Goal: Check status: Check status

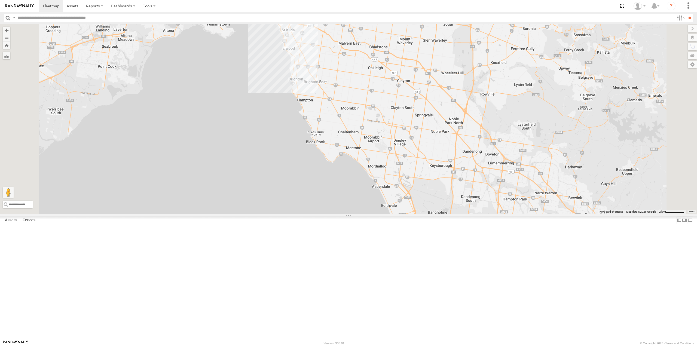
drag, startPoint x: 451, startPoint y: 203, endPoint x: 461, endPoint y: 211, distance: 12.9
click at [461, 211] on div "LA KZ 2" at bounding box center [348, 118] width 697 height 189
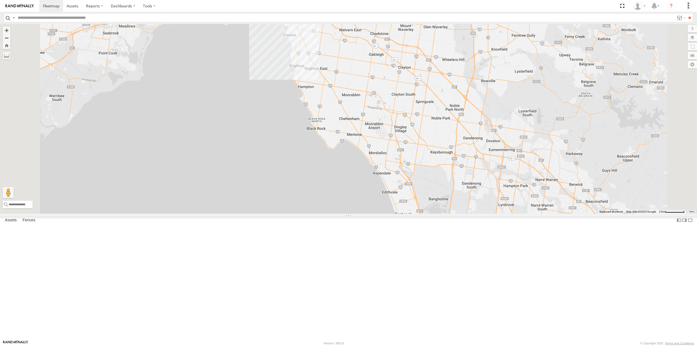
drag, startPoint x: 453, startPoint y: 208, endPoint x: 451, endPoint y: 188, distance: 19.7
click at [451, 188] on div "LA KZ 2" at bounding box center [348, 118] width 697 height 189
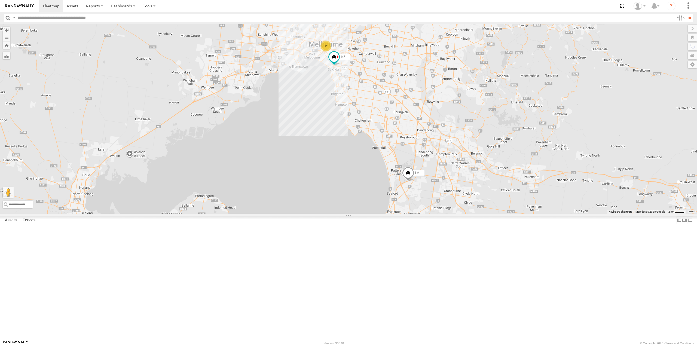
drag, startPoint x: 458, startPoint y: 194, endPoint x: 471, endPoint y: 209, distance: 20.7
click at [471, 209] on div "LA KZ 2" at bounding box center [348, 118] width 697 height 189
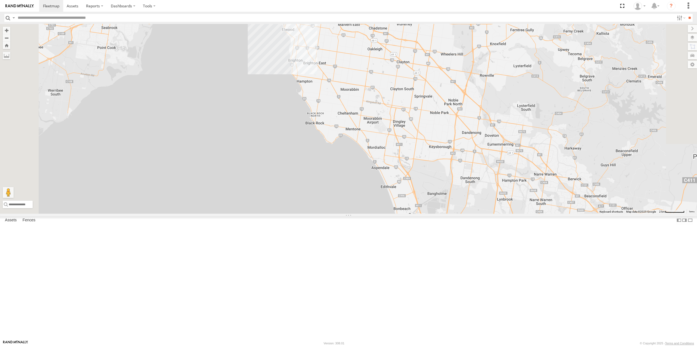
drag, startPoint x: 472, startPoint y: 217, endPoint x: 463, endPoint y: 198, distance: 21.3
click at [463, 198] on div "LA KZ 2" at bounding box center [348, 118] width 697 height 189
drag, startPoint x: 465, startPoint y: 210, endPoint x: 468, endPoint y: 222, distance: 12.3
click at [468, 213] on div "LA KZ 2" at bounding box center [348, 118] width 697 height 189
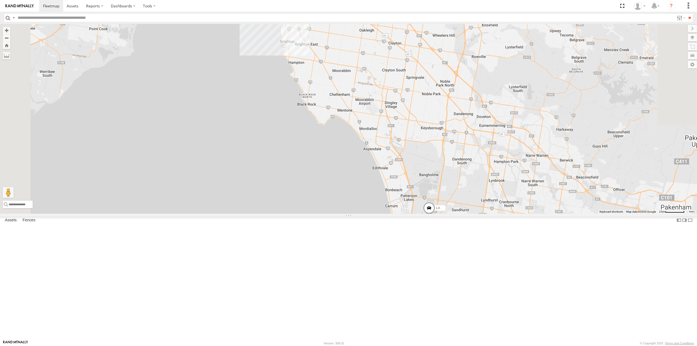
drag, startPoint x: 468, startPoint y: 219, endPoint x: 457, endPoint y: 186, distance: 34.8
click at [457, 186] on div "LA KZ 2" at bounding box center [348, 118] width 697 height 189
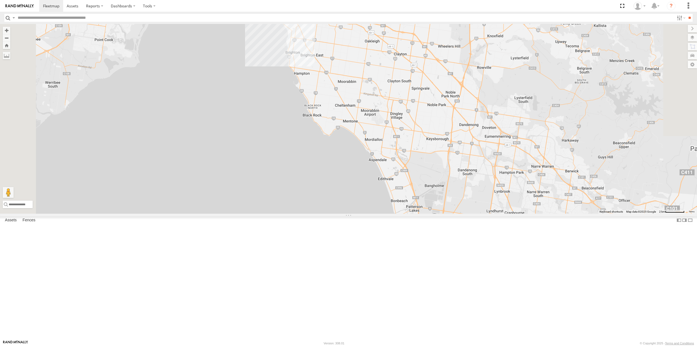
drag, startPoint x: 460, startPoint y: 201, endPoint x: 467, endPoint y: 215, distance: 15.5
click at [467, 213] on div "LA KZ 2" at bounding box center [348, 118] width 697 height 189
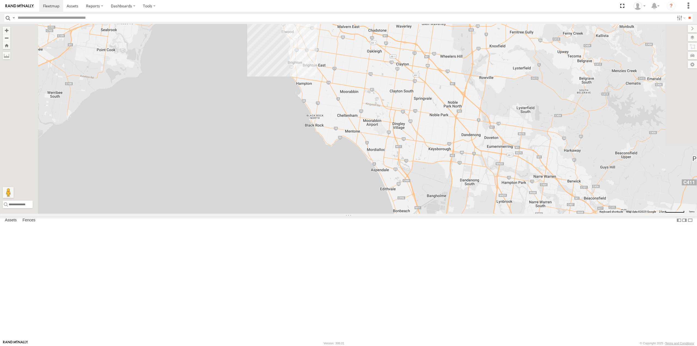
drag, startPoint x: 460, startPoint y: 206, endPoint x: 462, endPoint y: 216, distance: 10.3
click at [462, 213] on div "LA KZ 2" at bounding box center [348, 118] width 697 height 189
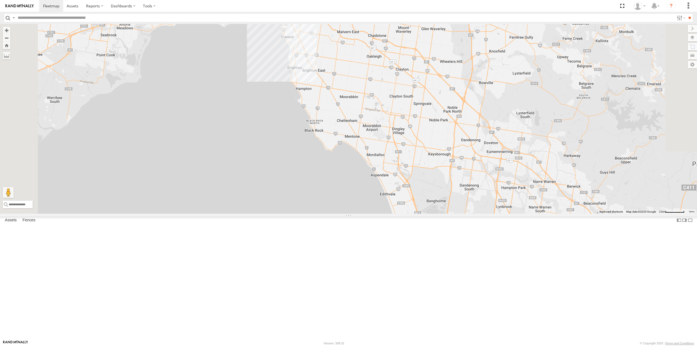
drag, startPoint x: 459, startPoint y: 211, endPoint x: 459, endPoint y: 216, distance: 5.7
click at [459, 213] on div "LA KZ 2" at bounding box center [348, 118] width 697 height 189
drag, startPoint x: 459, startPoint y: 216, endPoint x: 460, endPoint y: 219, distance: 3.0
click at [460, 213] on div "LA KZ 2" at bounding box center [348, 118] width 697 height 189
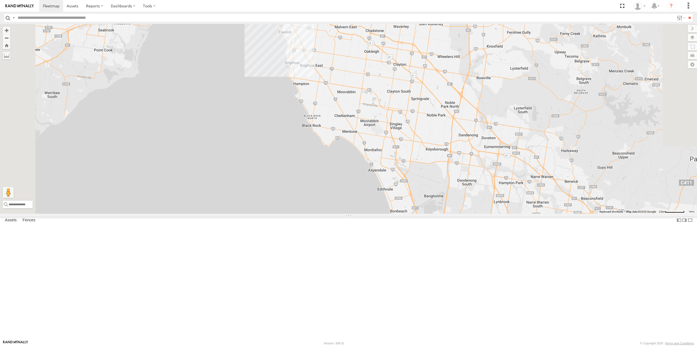
drag, startPoint x: 458, startPoint y: 173, endPoint x: 450, endPoint y: 160, distance: 15.1
click at [450, 160] on div "LA KZ 2" at bounding box center [348, 118] width 697 height 189
drag, startPoint x: 376, startPoint y: 155, endPoint x: 380, endPoint y: 156, distance: 3.8
click at [376, 155] on div "LA KZ 2" at bounding box center [348, 118] width 697 height 189
drag, startPoint x: 445, startPoint y: 172, endPoint x: 438, endPoint y: 180, distance: 11.6
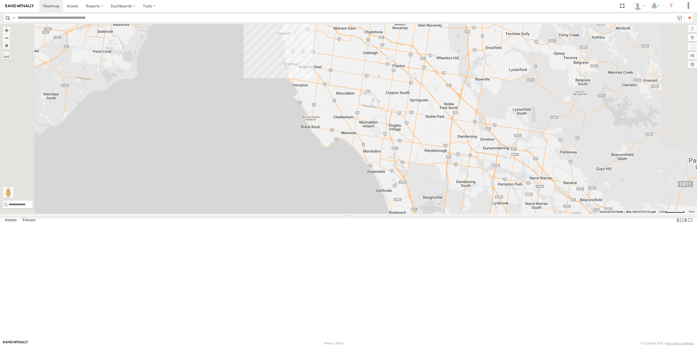
click at [438, 180] on div "LA KZ 2" at bounding box center [348, 118] width 697 height 189
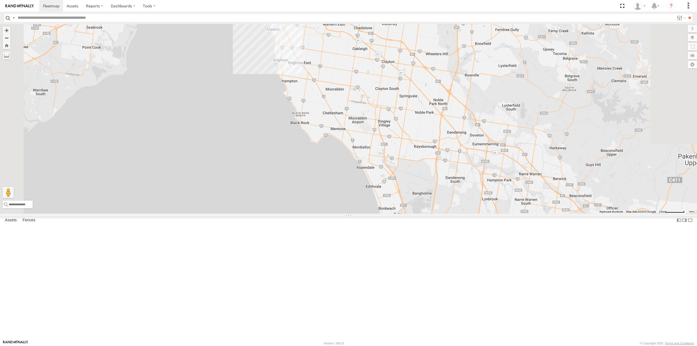
drag, startPoint x: 449, startPoint y: 173, endPoint x: 451, endPoint y: 139, distance: 34.1
click at [451, 137] on div "LA KZ 2" at bounding box center [348, 118] width 697 height 189
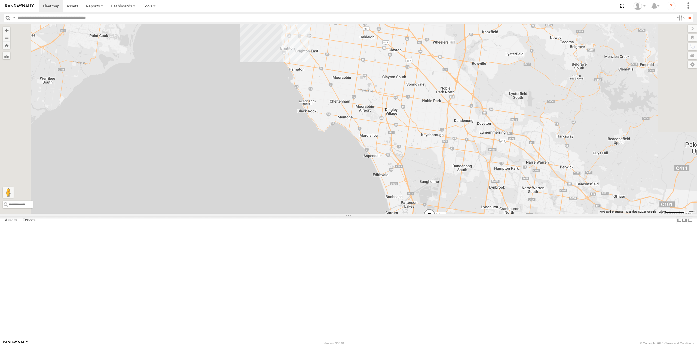
drag, startPoint x: 447, startPoint y: 148, endPoint x: 447, endPoint y: 163, distance: 15.5
click at [447, 163] on div "LA KZ" at bounding box center [348, 118] width 697 height 189
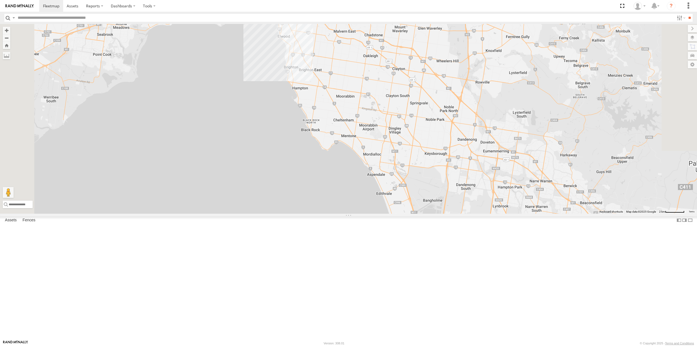
click at [450, 182] on div "LA KZ 2" at bounding box center [348, 118] width 697 height 189
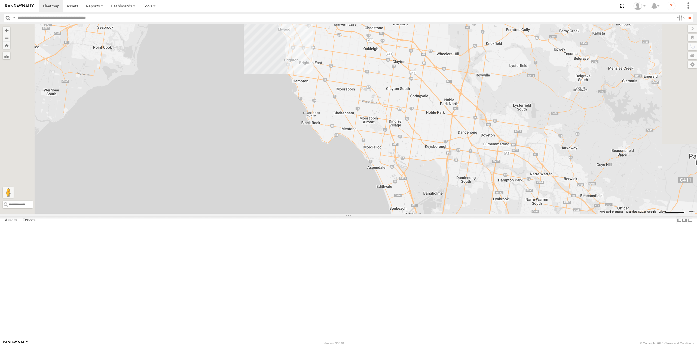
drag, startPoint x: 450, startPoint y: 183, endPoint x: 450, endPoint y: 174, distance: 8.2
click at [450, 174] on div "LA KZ 2" at bounding box center [348, 118] width 697 height 189
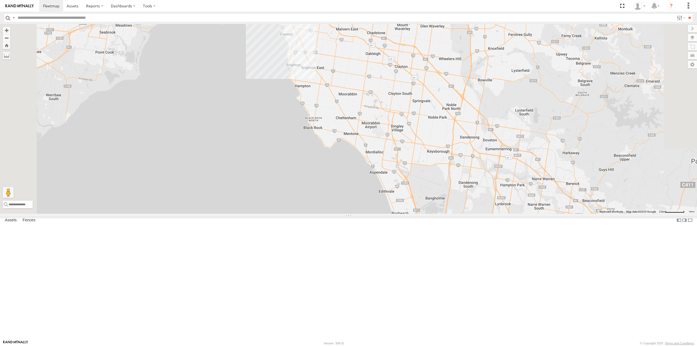
drag, startPoint x: 450, startPoint y: 174, endPoint x: 452, endPoint y: 180, distance: 6.4
click at [452, 180] on div "LA KZ 2" at bounding box center [348, 118] width 697 height 189
drag, startPoint x: 453, startPoint y: 177, endPoint x: 451, endPoint y: 174, distance: 2.8
click at [451, 174] on div "LA KZ 2" at bounding box center [348, 118] width 697 height 189
drag, startPoint x: 448, startPoint y: 174, endPoint x: 446, endPoint y: 172, distance: 3.1
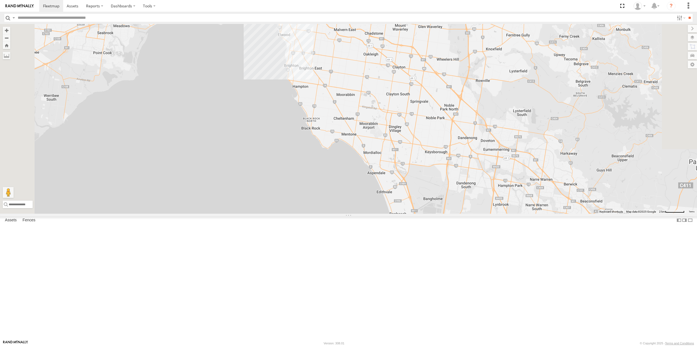
click at [446, 172] on div "LA KZ 2" at bounding box center [348, 118] width 697 height 189
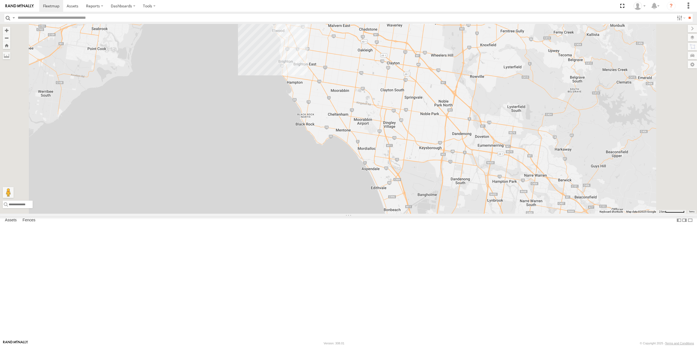
drag, startPoint x: 454, startPoint y: 173, endPoint x: 451, endPoint y: 165, distance: 8.3
click at [451, 165] on div "LA KZ 2" at bounding box center [348, 118] width 697 height 189
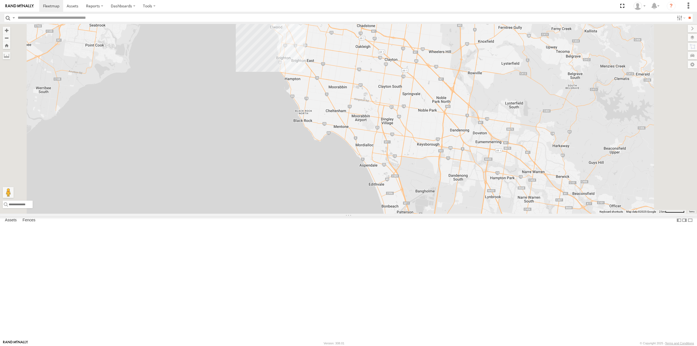
click at [450, 174] on div "LA KZ 2" at bounding box center [348, 118] width 697 height 189
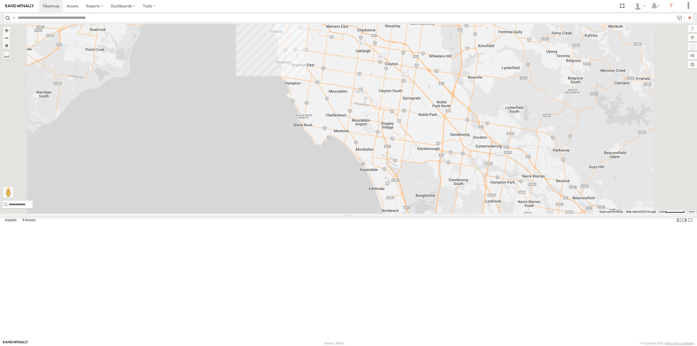
drag, startPoint x: 448, startPoint y: 173, endPoint x: 448, endPoint y: 178, distance: 5.2
click at [448, 178] on div "LA KZ 2" at bounding box center [348, 118] width 697 height 189
click at [446, 171] on div "LA KZ 2" at bounding box center [348, 118] width 697 height 189
drag, startPoint x: 438, startPoint y: 167, endPoint x: 439, endPoint y: 163, distance: 3.5
click at [439, 163] on div "LA KZ 2" at bounding box center [348, 118] width 697 height 189
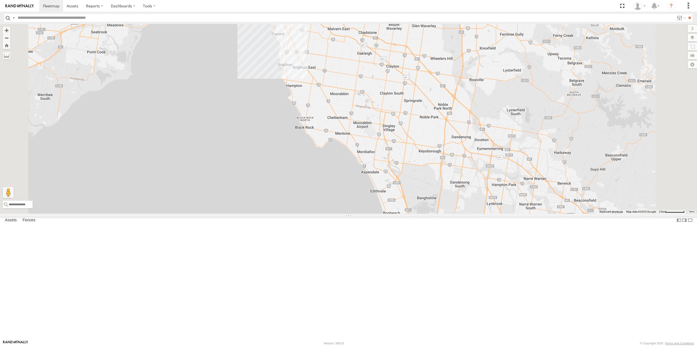
click at [431, 158] on div "LA KZ 2" at bounding box center [348, 118] width 697 height 189
drag, startPoint x: 470, startPoint y: 178, endPoint x: 468, endPoint y: 180, distance: 3.1
click at [468, 180] on div "LA KZ 2" at bounding box center [348, 118] width 697 height 189
